Goal: Check status: Check status

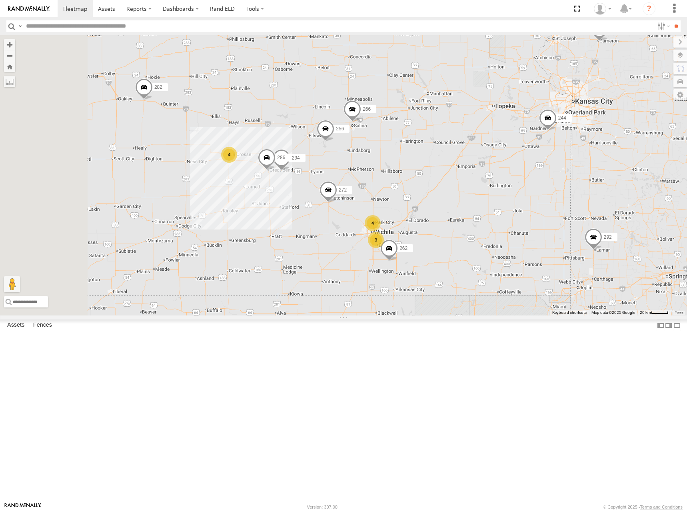
drag, startPoint x: 330, startPoint y: 224, endPoint x: 391, endPoint y: 192, distance: 69.1
click at [391, 192] on div "244 270 292 232 304 284 282 278 260 4 4 262 272 256 3 266 294 286" at bounding box center [343, 175] width 687 height 280
click at [361, 122] on span at bounding box center [353, 111] width 18 height 22
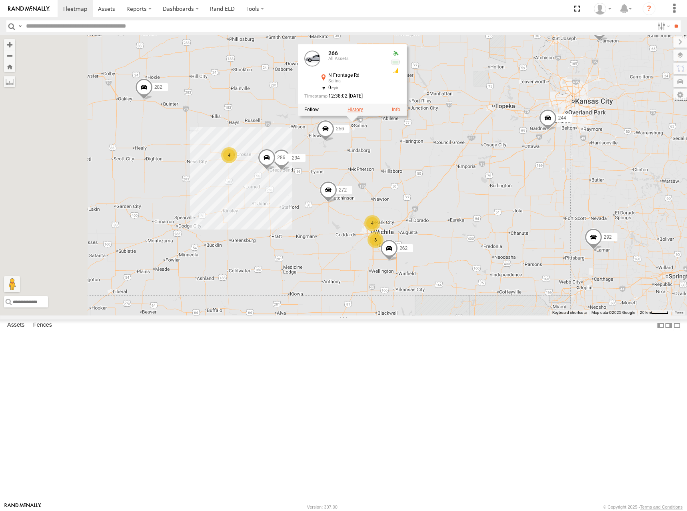
click at [363, 112] on label at bounding box center [356, 110] width 16 height 6
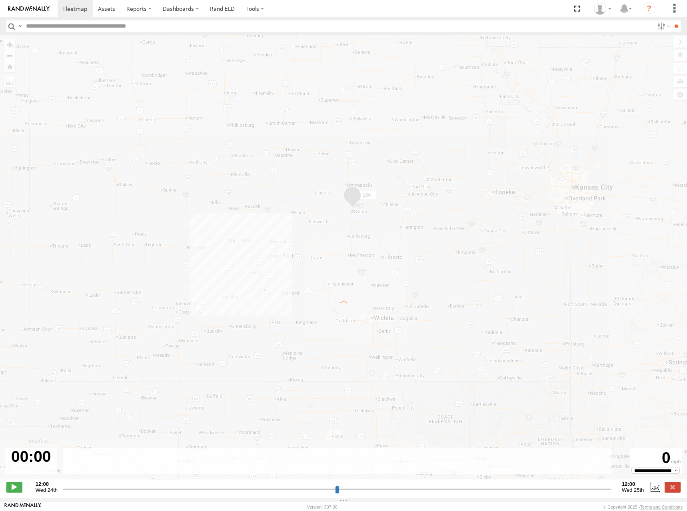
type input "**********"
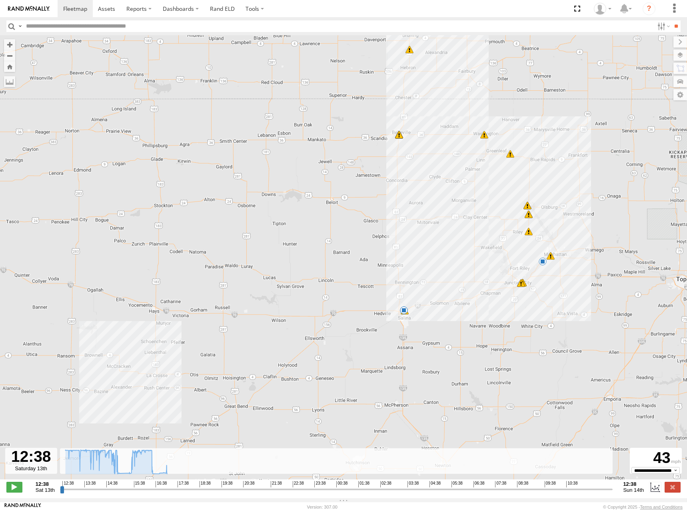
drag, startPoint x: 300, startPoint y: 286, endPoint x: 432, endPoint y: 190, distance: 162.9
click at [432, 190] on div "266 13:16 Sat 13:16 [DEMOGRAPHIC_DATA] 13:16 Sat 13:16 [DEMOGRAPHIC_DATA] 15:29…" at bounding box center [343, 261] width 687 height 453
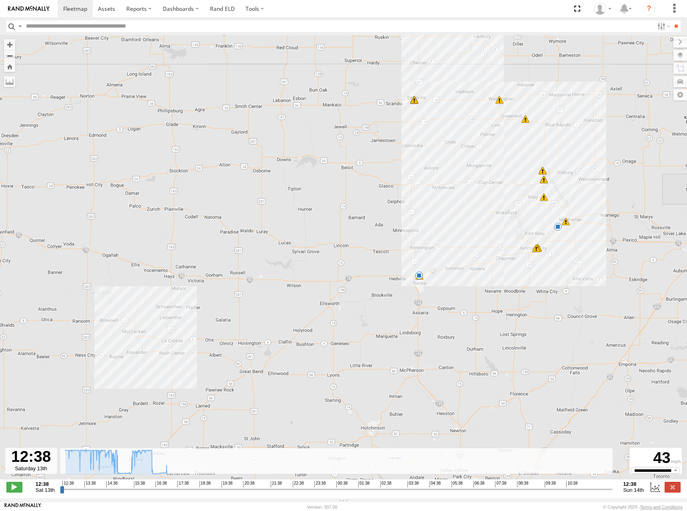
drag, startPoint x: 392, startPoint y: 247, endPoint x: 407, endPoint y: 210, distance: 39.8
click at [407, 210] on div "266 13:16 Sat 13:16 [DEMOGRAPHIC_DATA] 13:16 Sat 13:16 [DEMOGRAPHIC_DATA] 15:29…" at bounding box center [343, 261] width 687 height 453
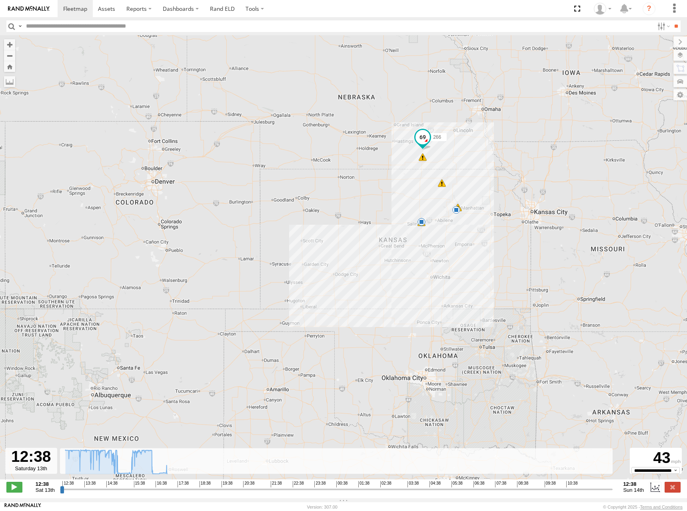
drag, startPoint x: 376, startPoint y: 171, endPoint x: 388, endPoint y: 168, distance: 12.7
click at [388, 168] on div "266 15:29 Sat 16:31 Sat 17:33 Sat 28 38 48 18" at bounding box center [343, 261] width 687 height 453
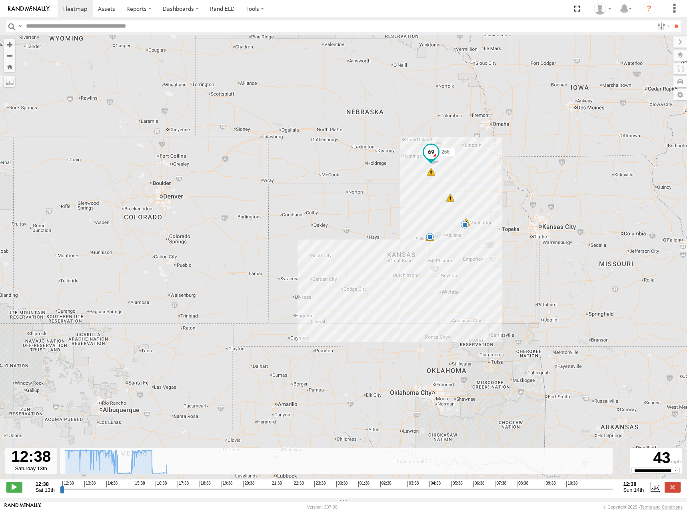
click at [30, 9] on img at bounding box center [29, 9] width 42 height 6
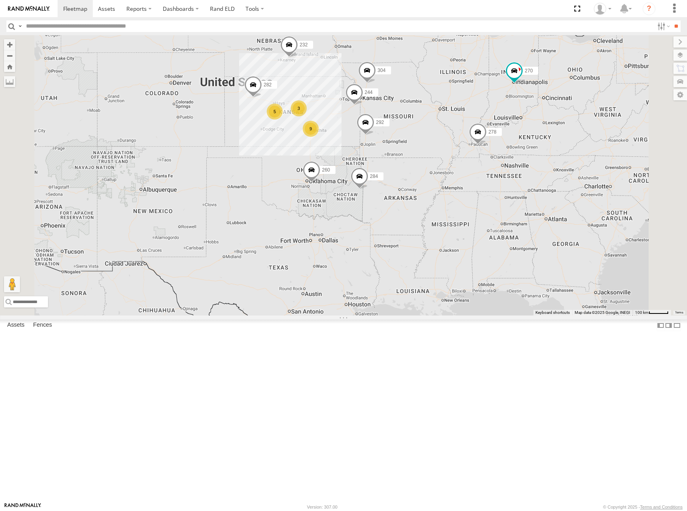
drag, startPoint x: 397, startPoint y: 240, endPoint x: 427, endPoint y: 203, distance: 47.5
click at [427, 203] on div "5 9 244 270 292 3 232 304 284 282 278 260" at bounding box center [343, 175] width 687 height 280
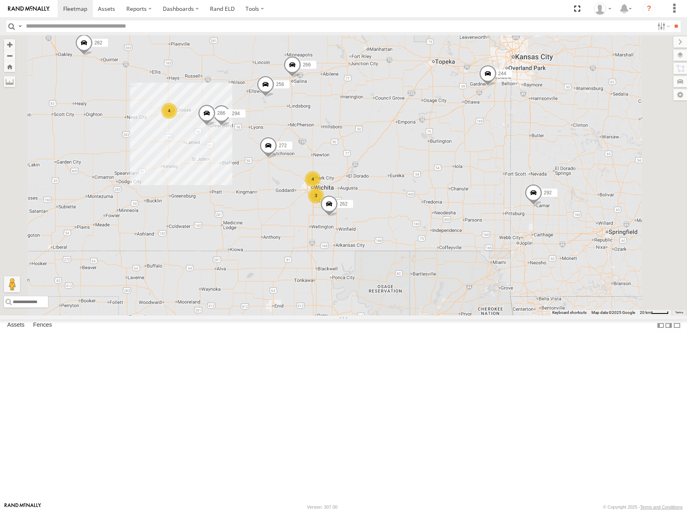
drag, startPoint x: 424, startPoint y: 200, endPoint x: 486, endPoint y: 203, distance: 62.1
click at [482, 203] on div "244 270 292 232 304 284 282 278 260 4 4 262 272 256 3 266 294 286" at bounding box center [343, 175] width 687 height 280
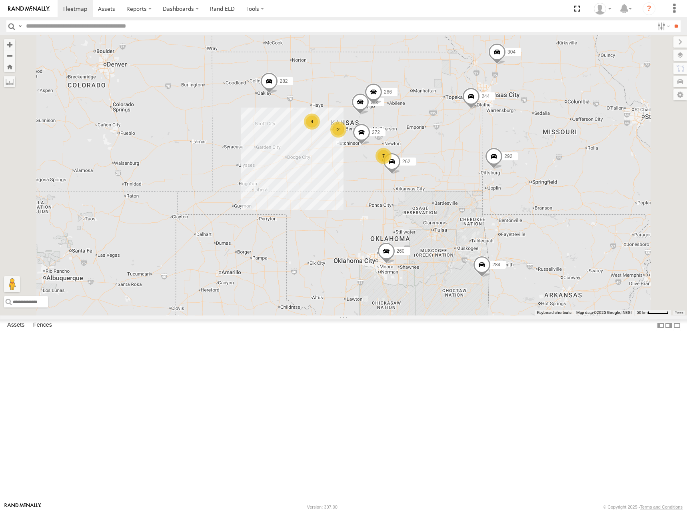
drag, startPoint x: 502, startPoint y: 152, endPoint x: 513, endPoint y: 171, distance: 21.5
click at [513, 171] on div "244 270 292 232 304 284 282 278 260 262 272 256 266 4 7 2" at bounding box center [343, 175] width 687 height 280
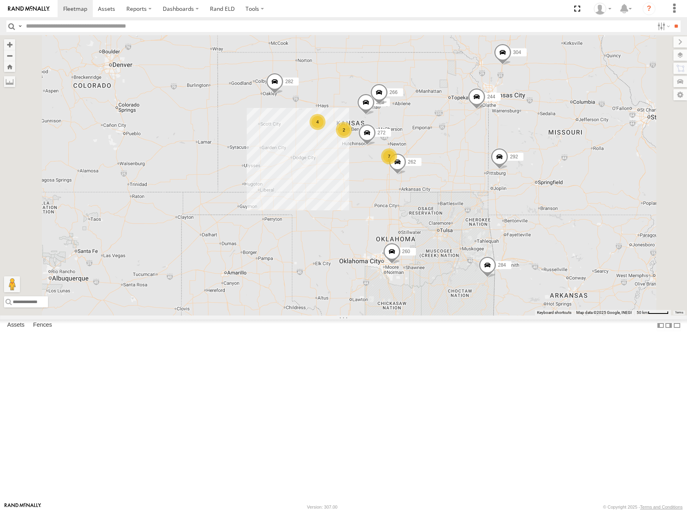
drag, startPoint x: 508, startPoint y: 168, endPoint x: 510, endPoint y: 165, distance: 4.6
click at [510, 165] on div "244 270 292 232 304 284 282 278 260 262 272 256 266 4 7 2" at bounding box center [343, 175] width 687 height 280
click at [466, 175] on div "244 270 292 232 304 284 282 278 260 262 272 256 266 4 7 2" at bounding box center [343, 175] width 687 height 280
